Goal: Information Seeking & Learning: Check status

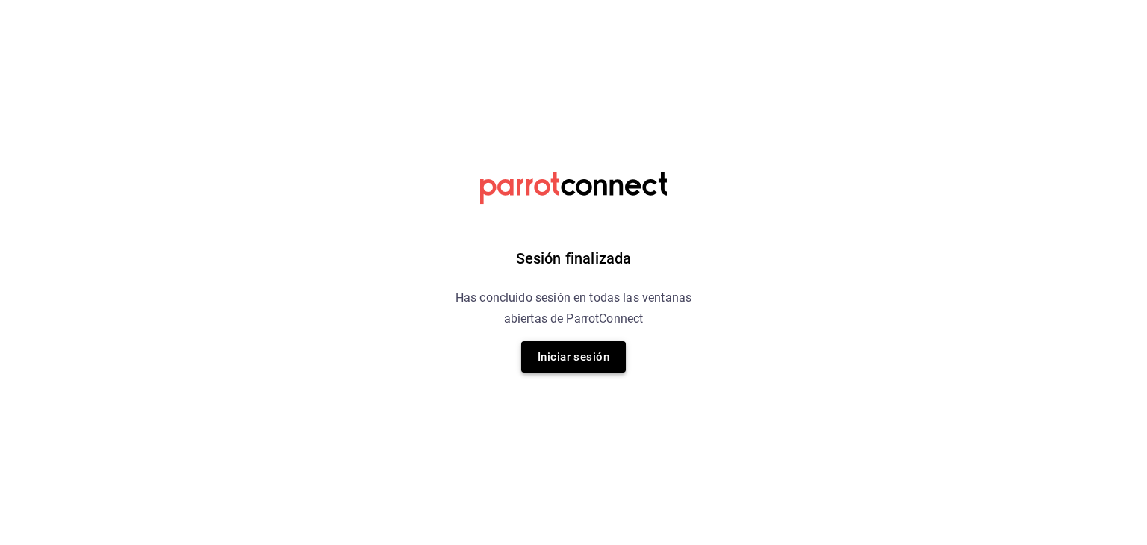
click at [560, 347] on button "Iniciar sesión" at bounding box center [573, 356] width 105 height 31
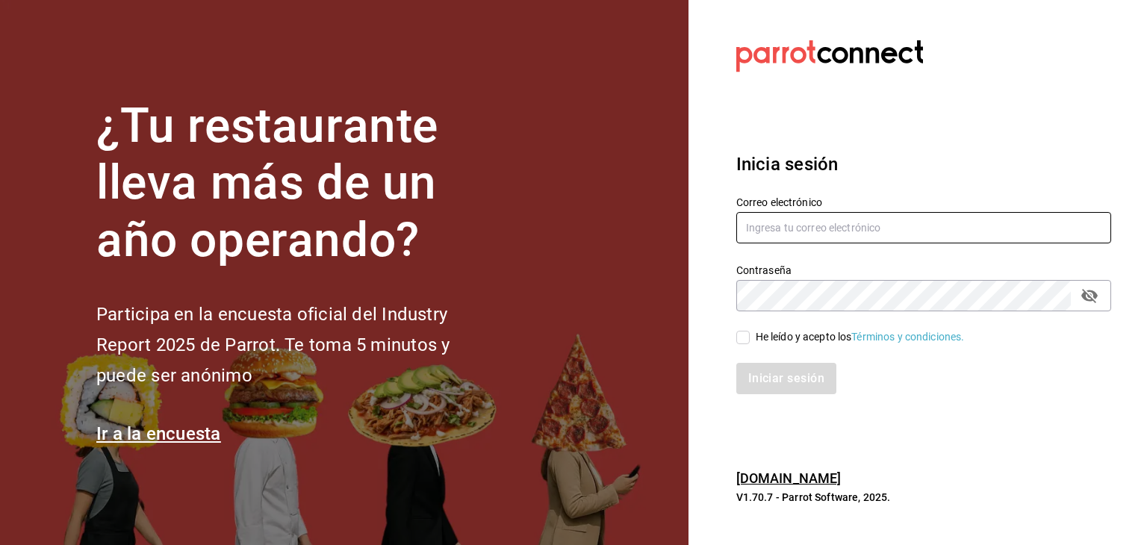
type input "[EMAIL_ADDRESS][DOMAIN_NAME]"
click at [739, 344] on input "He leído y acepto los Términos y condiciones." at bounding box center [742, 337] width 13 height 13
checkbox input "true"
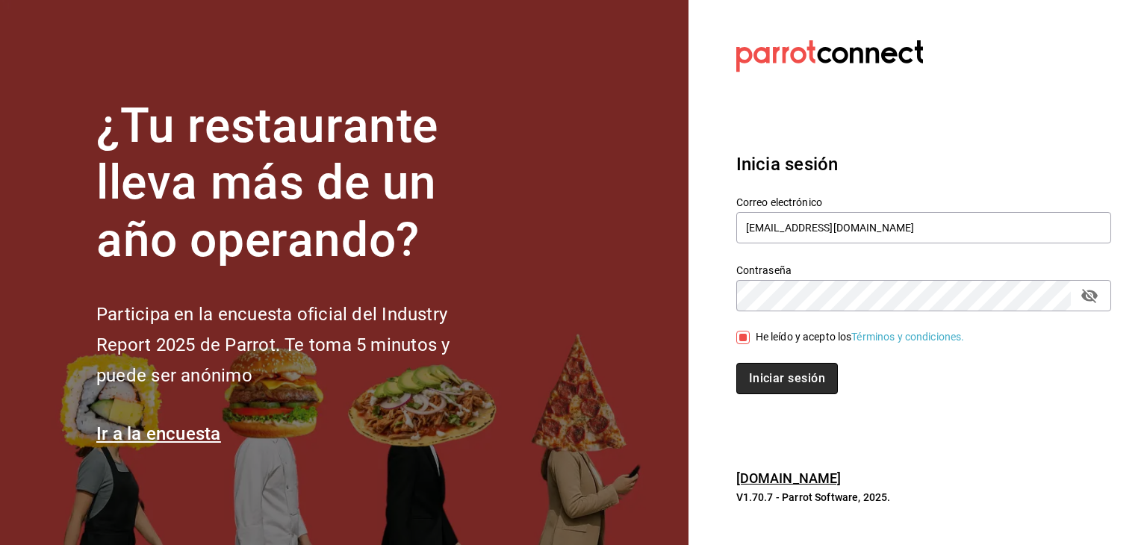
click at [780, 384] on button "Iniciar sesión" at bounding box center [787, 378] width 102 height 31
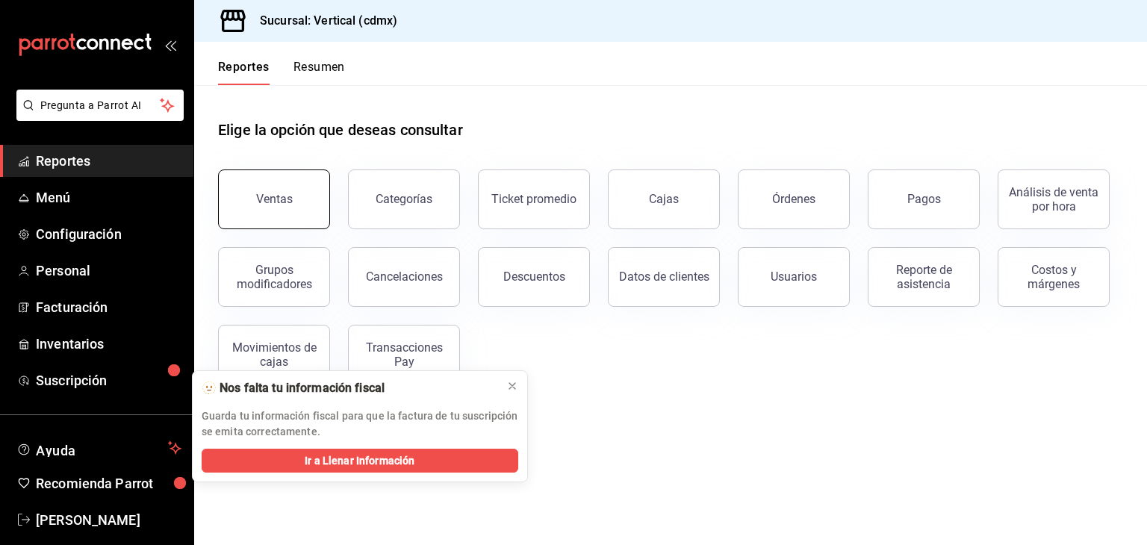
click at [291, 220] on button "Ventas" at bounding box center [274, 200] width 112 height 60
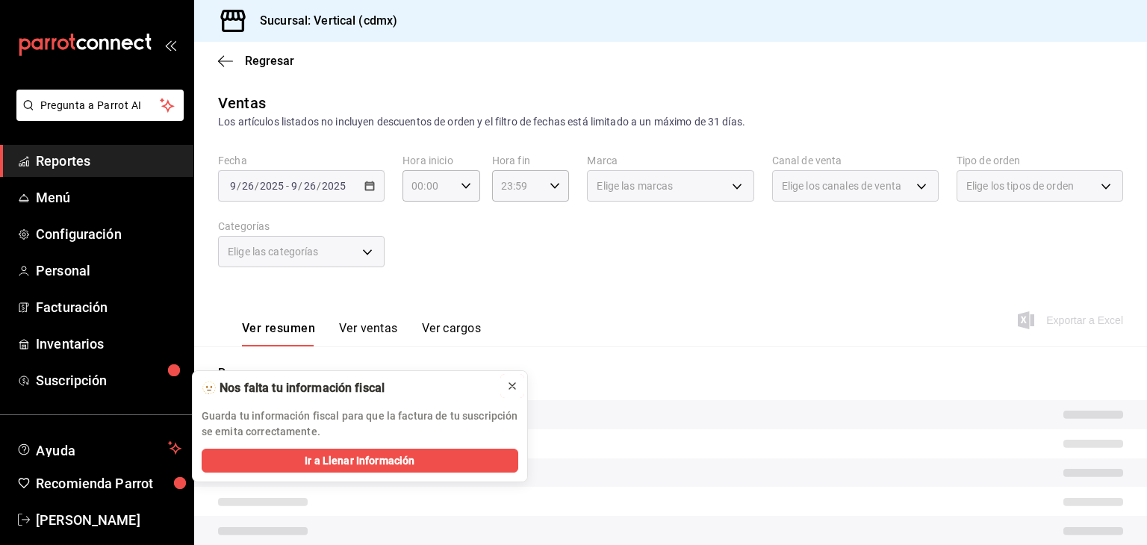
click at [500, 391] on button at bounding box center [512, 386] width 24 height 24
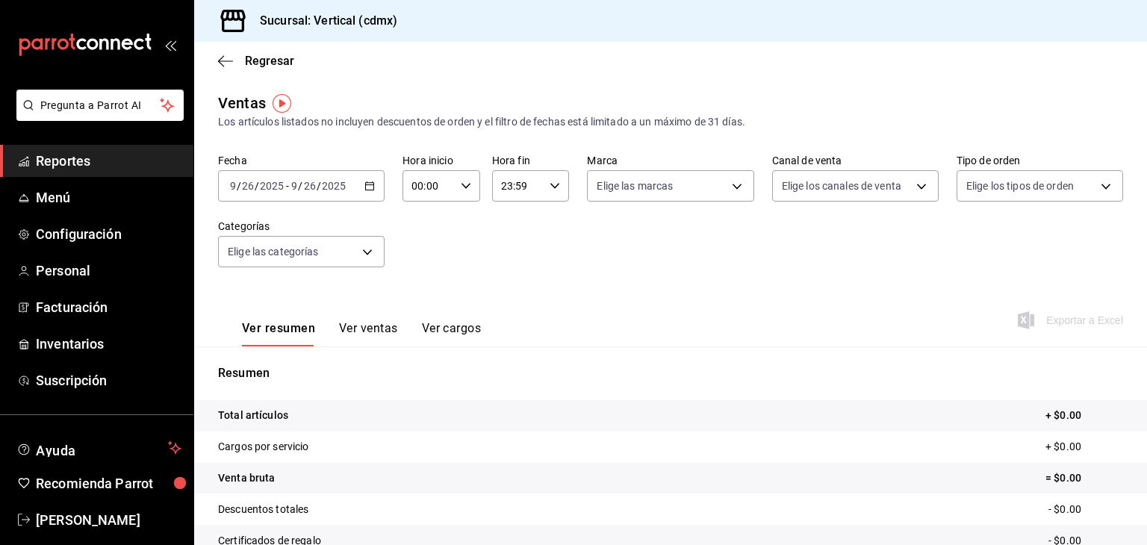
click at [361, 190] on div "[DATE] [DATE] - [DATE] [DATE]" at bounding box center [301, 185] width 167 height 31
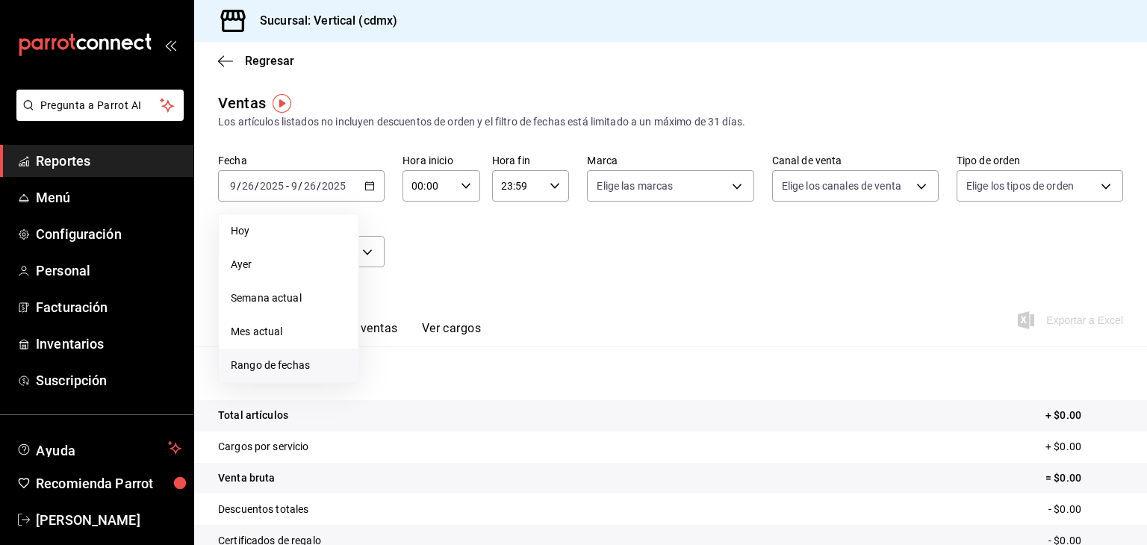
click at [299, 358] on span "Rango de fechas" at bounding box center [289, 366] width 116 height 16
click at [379, 348] on button "15" at bounding box center [390, 351] width 26 height 27
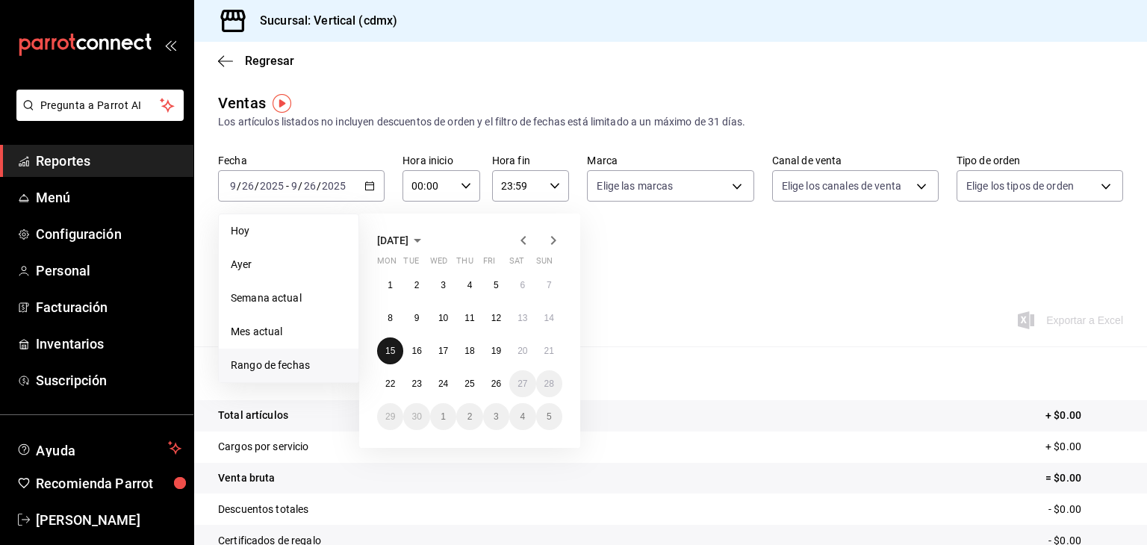
click at [391, 350] on abbr "15" at bounding box center [390, 351] width 10 height 10
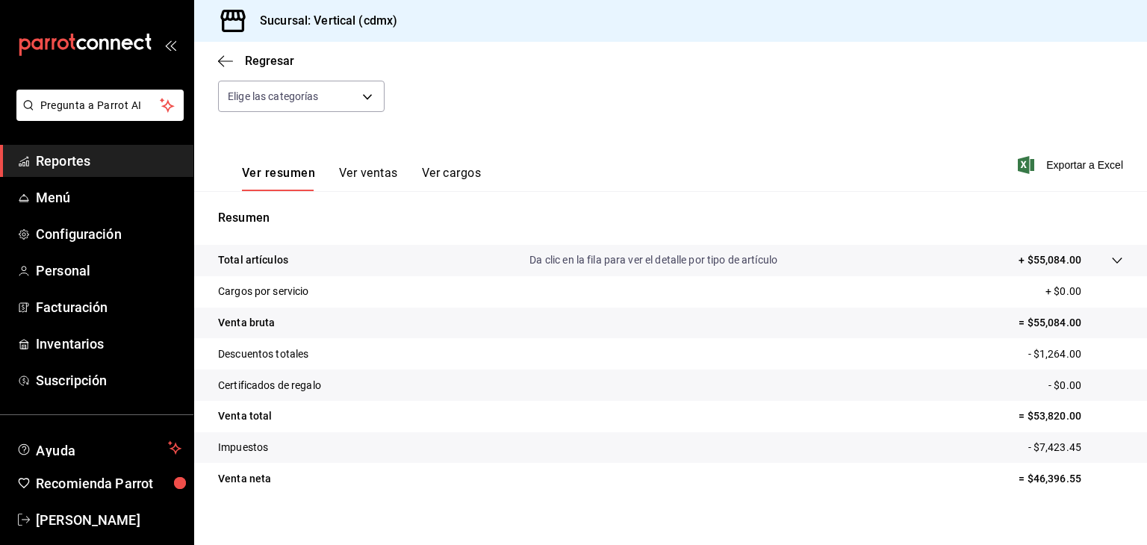
scroll to position [150, 0]
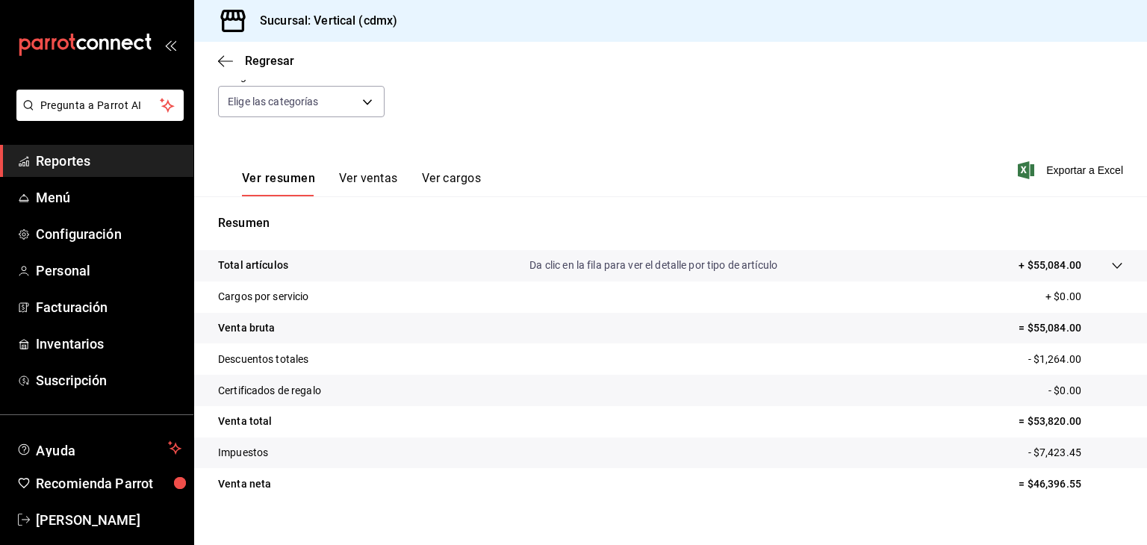
drag, startPoint x: 511, startPoint y: 371, endPoint x: 922, endPoint y: 63, distance: 513.2
click at [922, 63] on div "Regresar" at bounding box center [670, 61] width 953 height 38
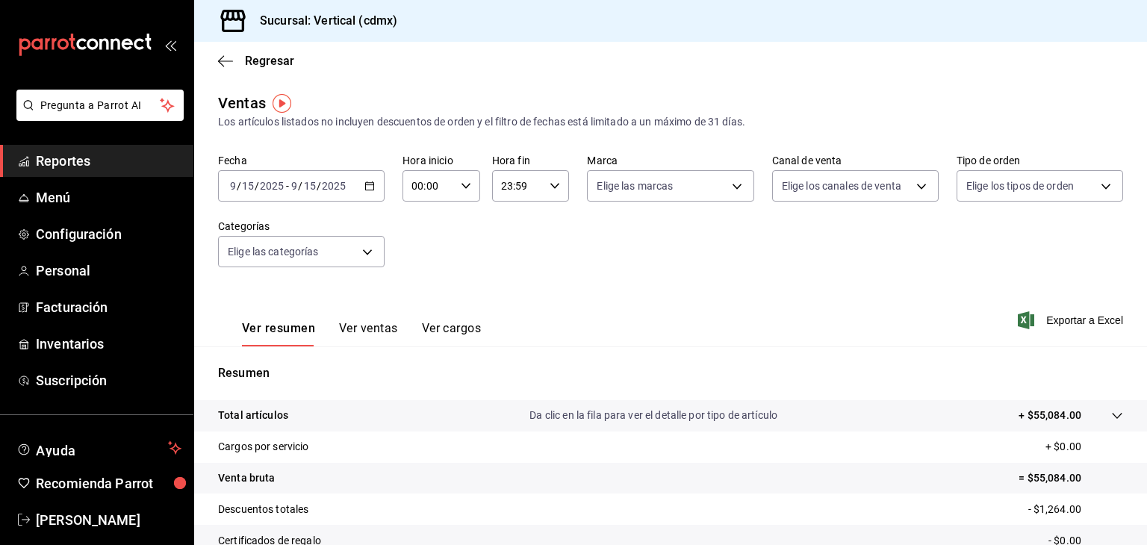
click at [335, 177] on div "[DATE] [DATE] - [DATE] [DATE]" at bounding box center [301, 185] width 167 height 31
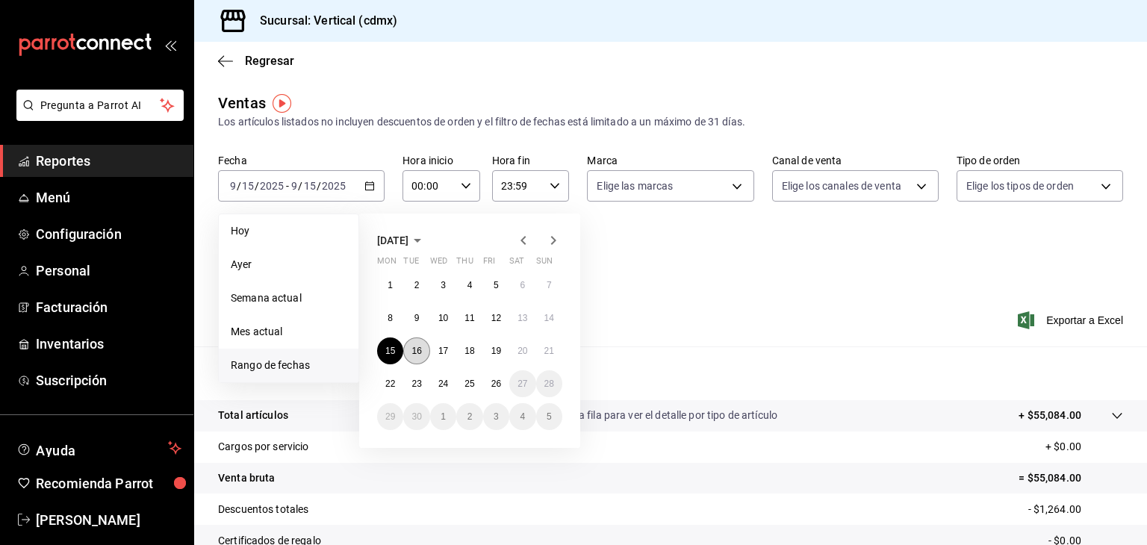
click at [423, 347] on button "16" at bounding box center [416, 351] width 26 height 27
click at [421, 347] on abbr "16" at bounding box center [416, 351] width 10 height 10
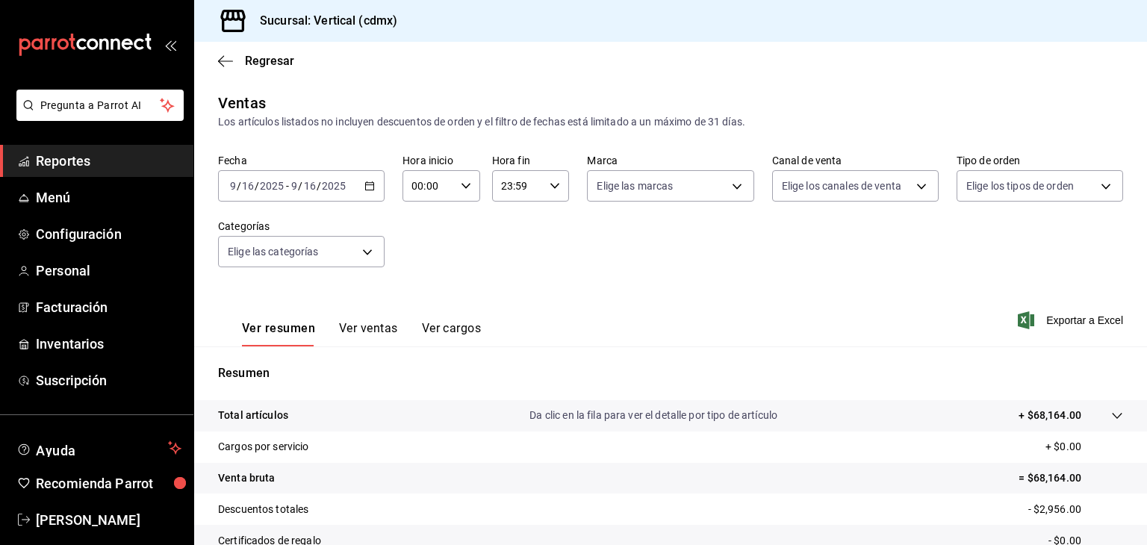
scroll to position [170, 0]
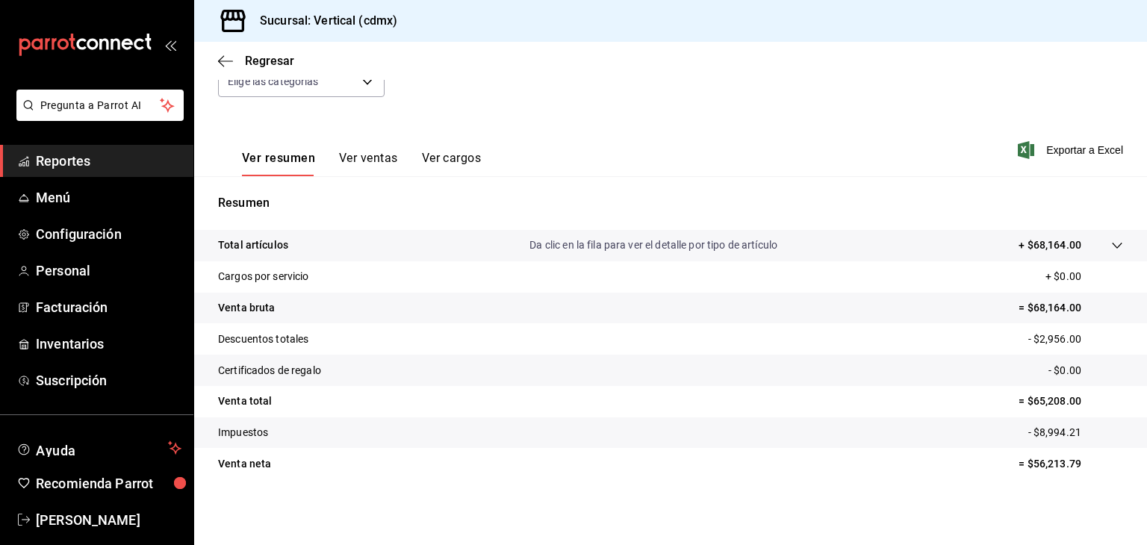
click at [363, 168] on button "Ver ventas" at bounding box center [368, 163] width 59 height 25
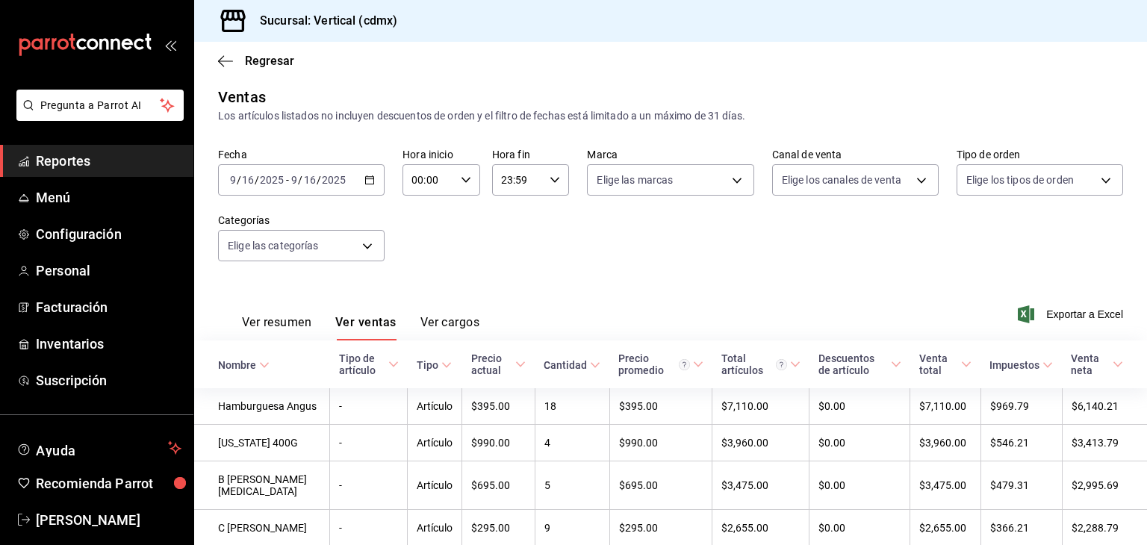
scroll to position [170, 0]
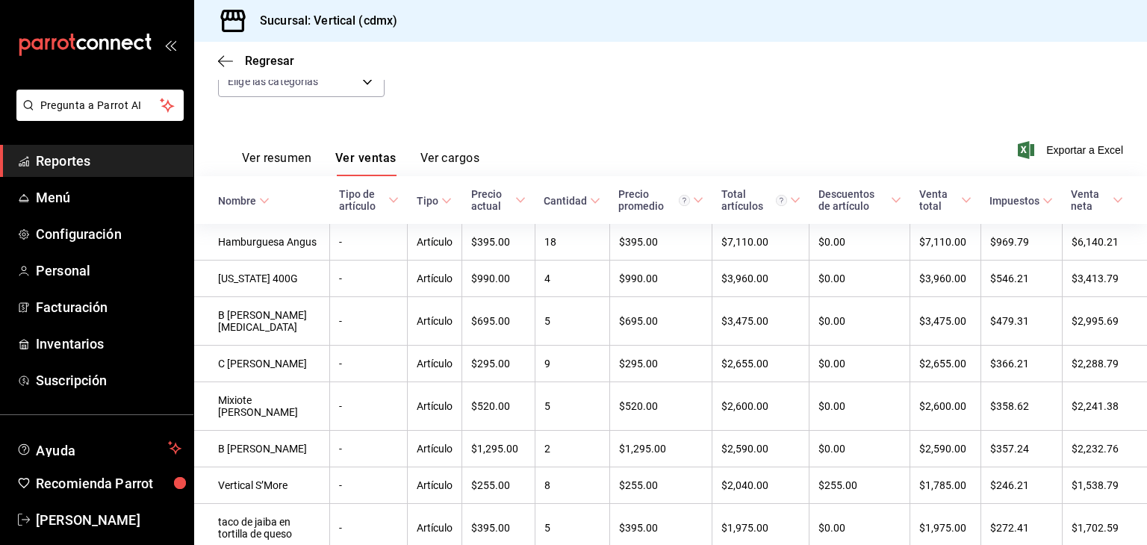
click at [281, 161] on button "Ver resumen" at bounding box center [276, 163] width 69 height 25
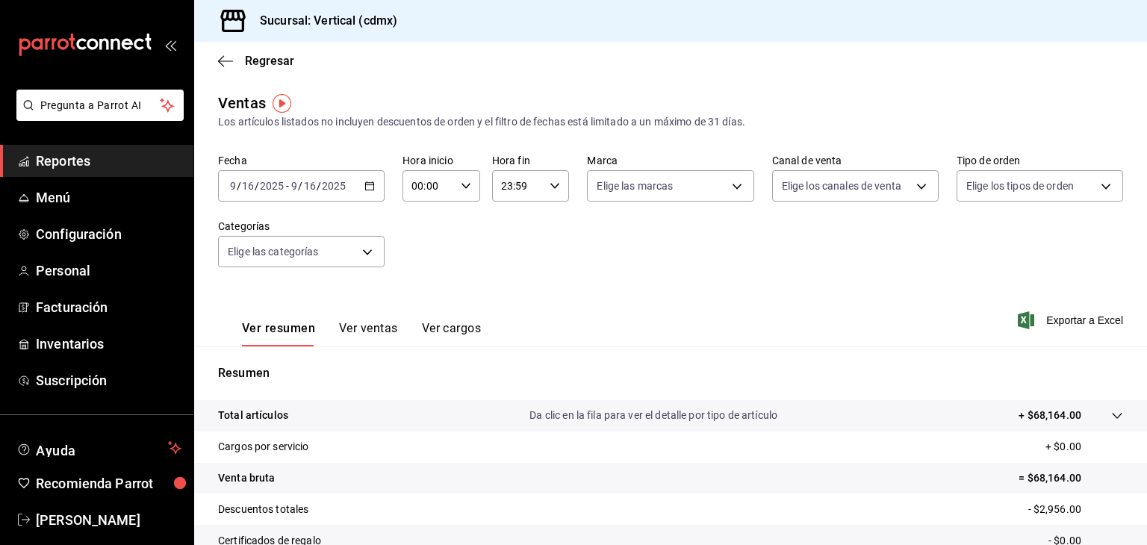
click at [285, 177] on div "[DATE] [DATE] - [DATE] [DATE]" at bounding box center [301, 185] width 167 height 31
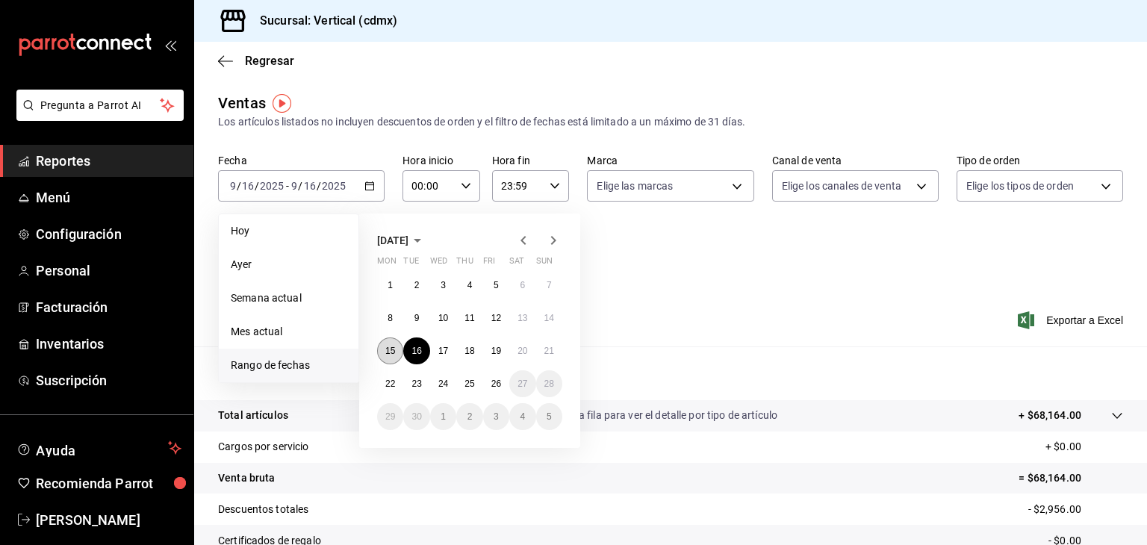
click at [391, 350] on abbr "15" at bounding box center [390, 351] width 10 height 10
click at [420, 342] on button "16" at bounding box center [416, 351] width 26 height 27
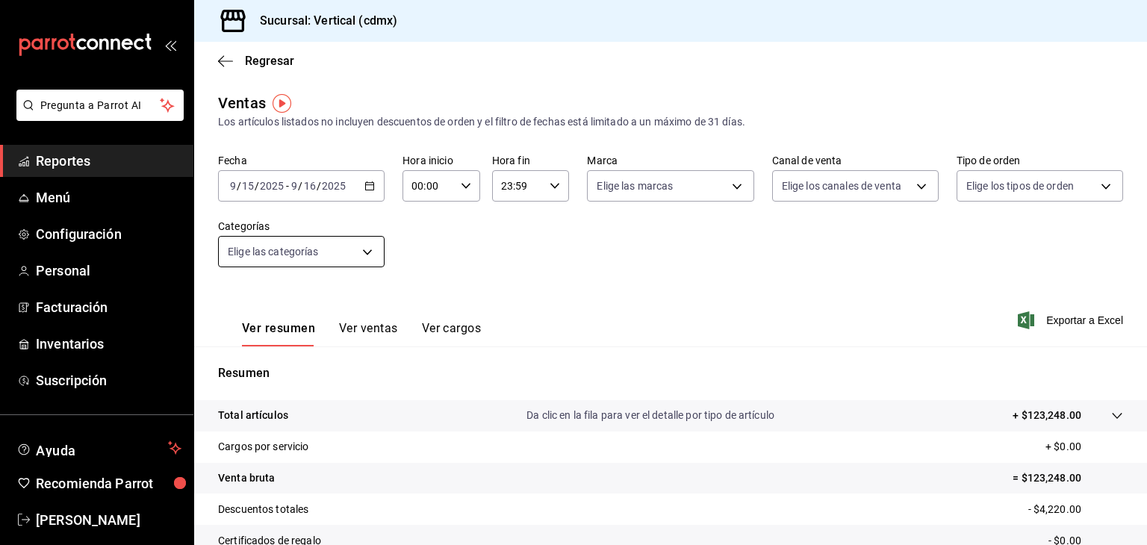
click at [343, 260] on body "Pregunta a Parrot AI Reportes Menú Configuración Personal Facturación Inventari…" at bounding box center [573, 272] width 1147 height 545
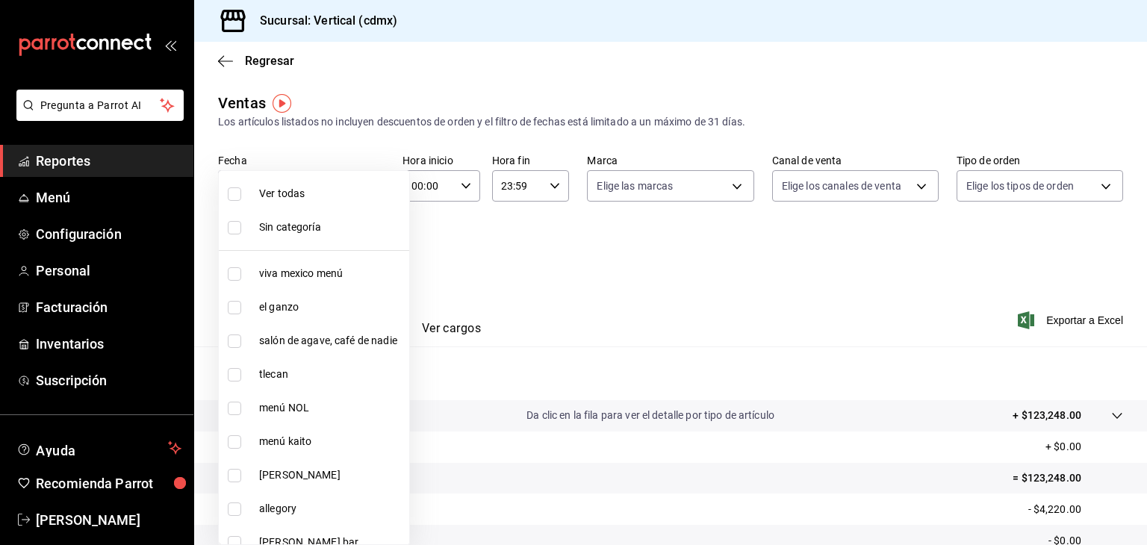
click at [467, 316] on div at bounding box center [573, 272] width 1147 height 545
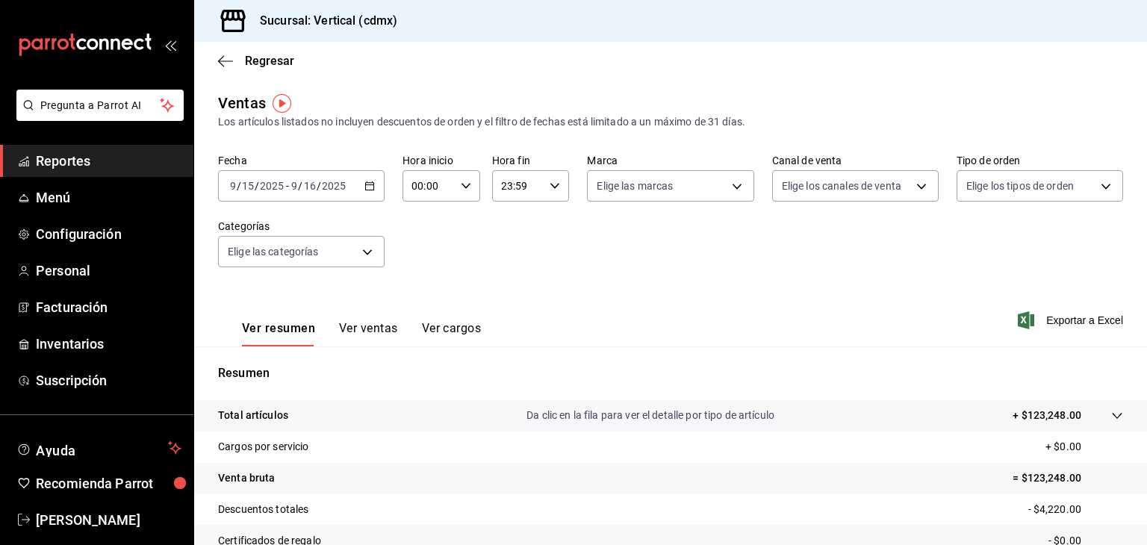
click at [358, 185] on div "[DATE] [DATE] - [DATE] [DATE]" at bounding box center [301, 185] width 167 height 31
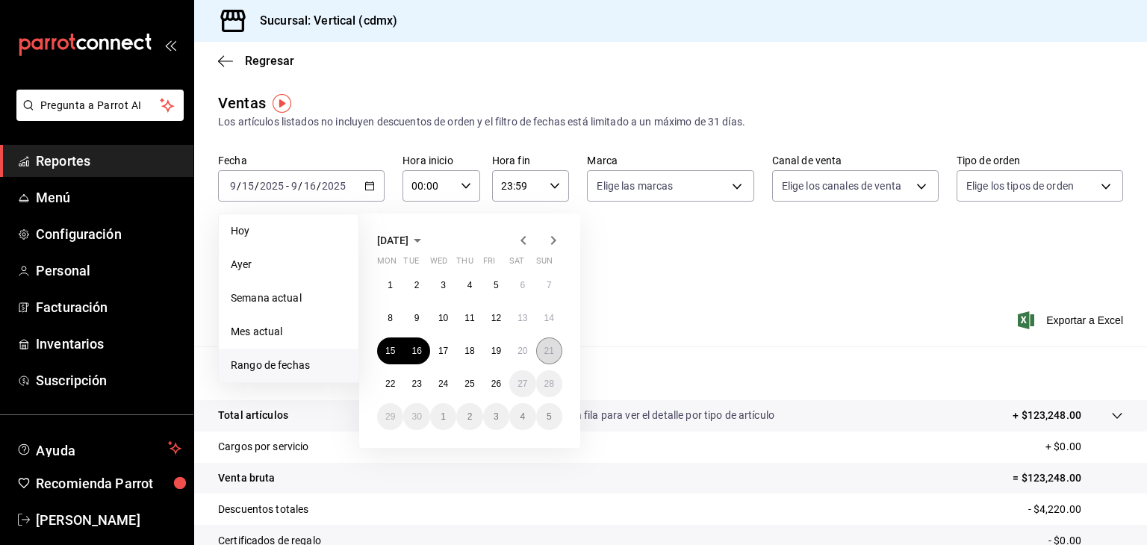
click at [547, 349] on abbr "21" at bounding box center [549, 351] width 10 height 10
click at [612, 235] on div "[DATE] Mon Tue Wed Thu Fri Sat Sun 1 2 3 4 5 6 7 8 9 10 11 12 13 14 15 16 17 18…" at bounding box center [489, 325] width 261 height 246
click at [391, 127] on div "Los artículos listados no incluyen descuentos de orden y el filtro de fechas es…" at bounding box center [670, 122] width 905 height 16
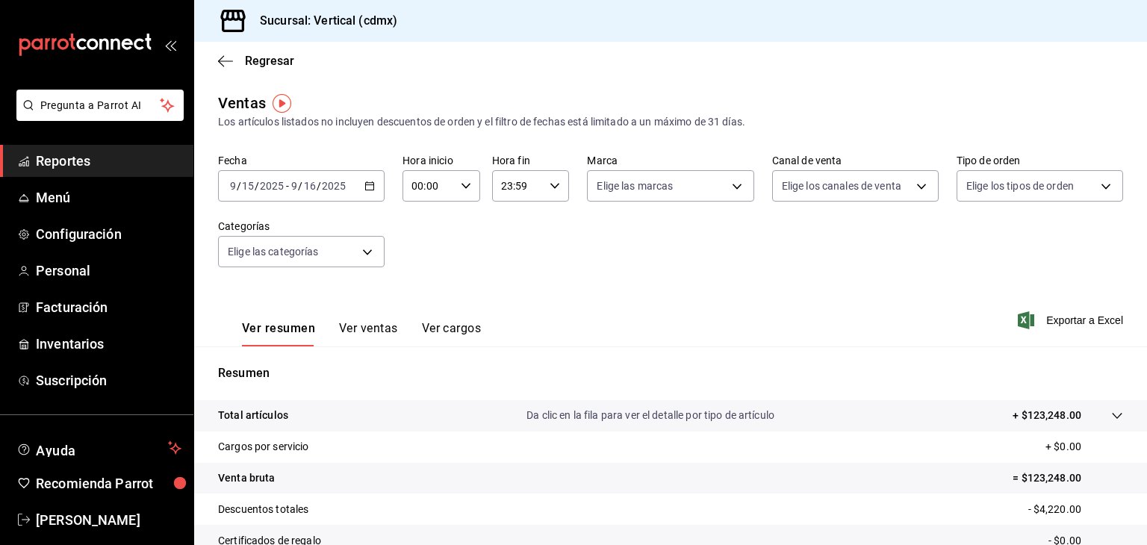
click at [367, 151] on div "Ventas Los artículos listados no incluyen descuentos de orden y el filtro de fe…" at bounding box center [670, 392] width 953 height 600
click at [365, 186] on icon "button" at bounding box center [369, 186] width 10 height 10
click at [369, 182] on icon "button" at bounding box center [369, 186] width 10 height 10
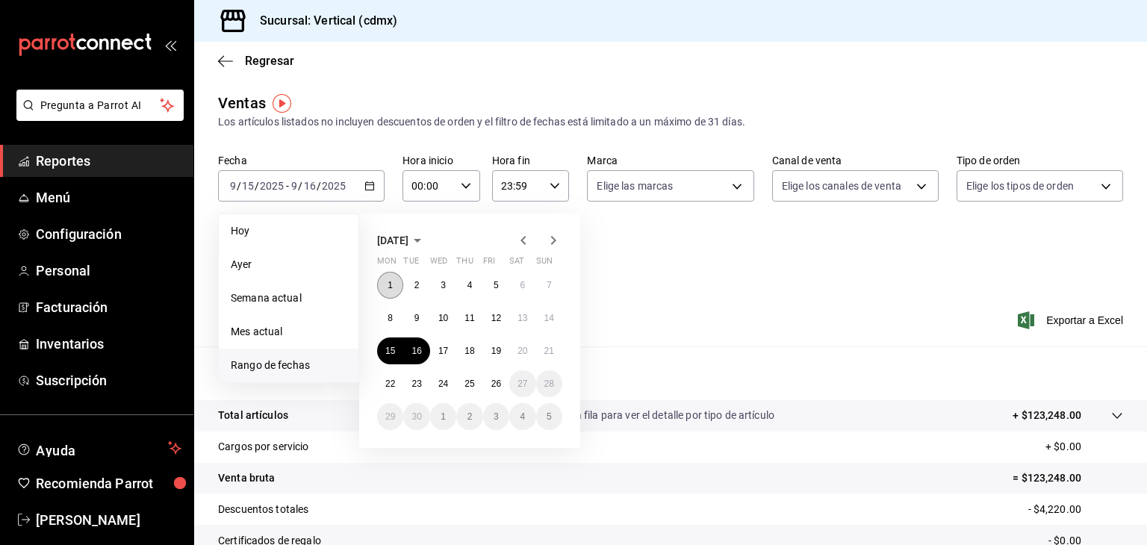
click at [392, 285] on abbr "1" at bounding box center [390, 285] width 5 height 10
click at [502, 388] on button "26" at bounding box center [496, 383] width 26 height 27
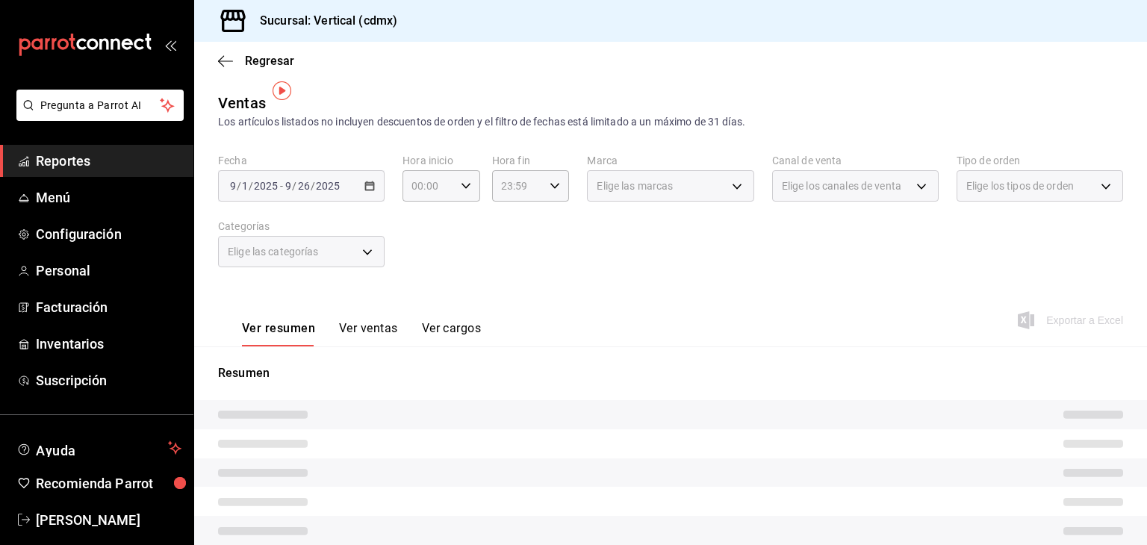
scroll to position [182, 0]
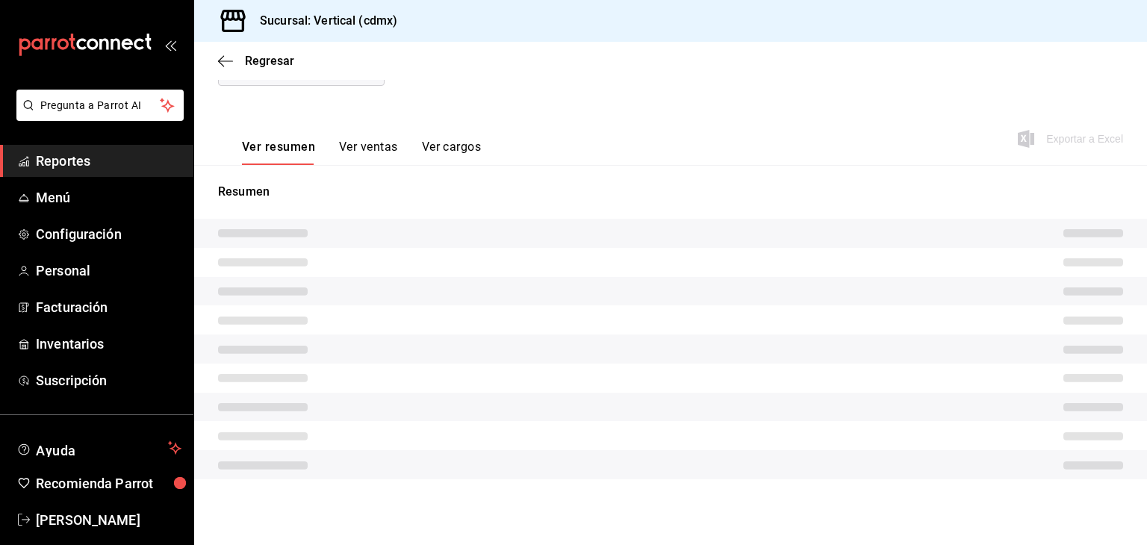
click at [653, 346] on tr at bounding box center [670, 349] width 953 height 29
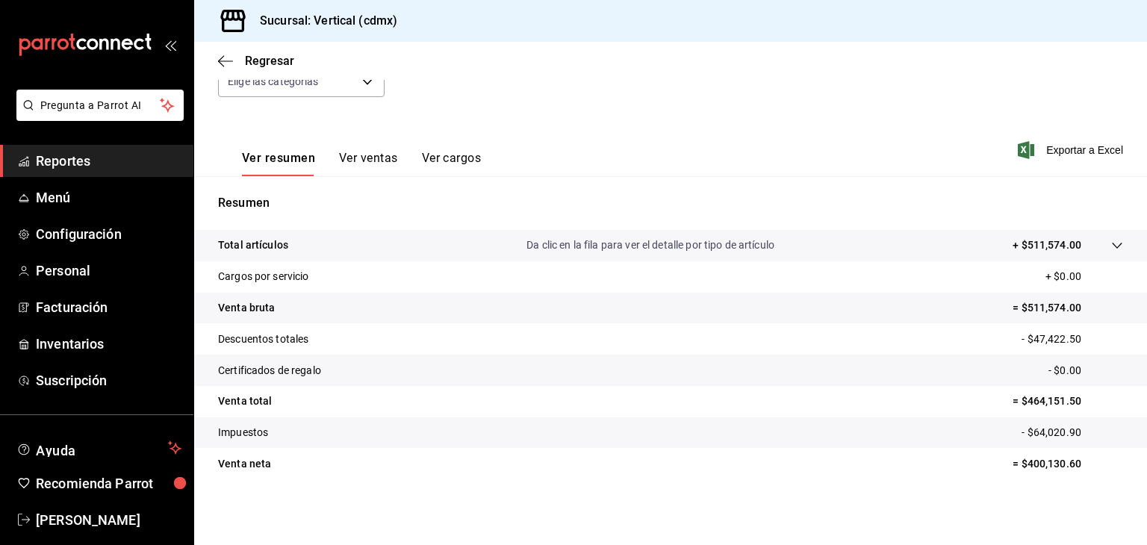
click at [574, 472] on tr "Venta neta = $400,130.60" at bounding box center [670, 463] width 953 height 31
